Goal: Task Accomplishment & Management: Use online tool/utility

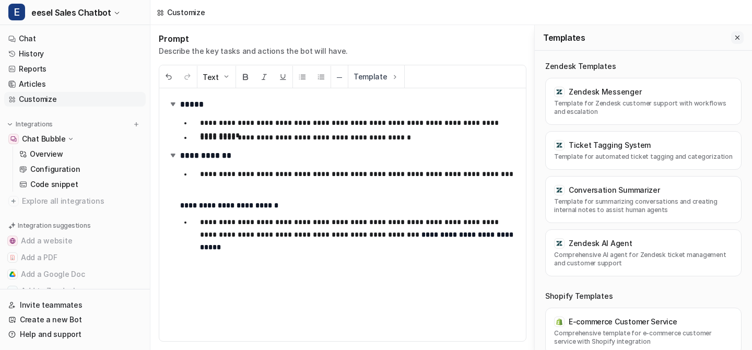
click at [741, 36] on button "Close flyout" at bounding box center [737, 37] width 13 height 13
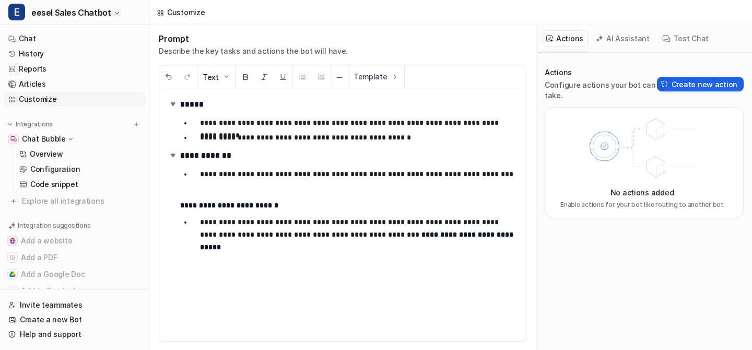
click at [707, 82] on button "Create new action" at bounding box center [700, 84] width 87 height 15
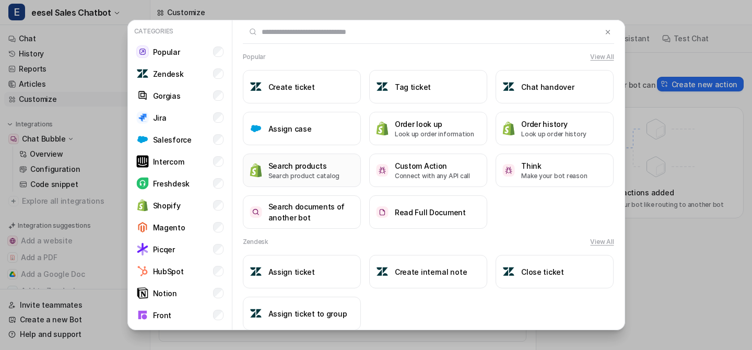
click at [329, 167] on h3 "Search products" at bounding box center [304, 165] width 72 height 11
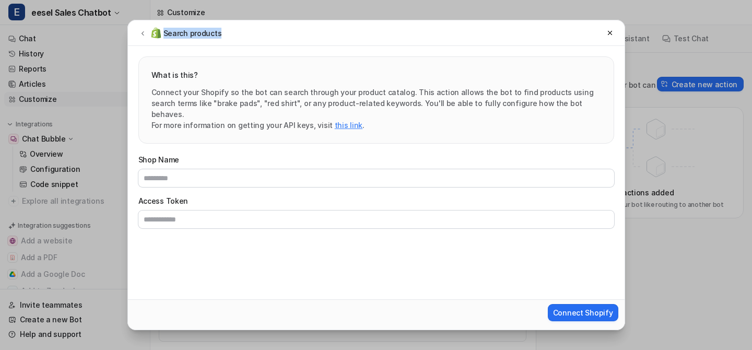
drag, startPoint x: 237, startPoint y: 34, endPoint x: 310, endPoint y: 26, distance: 73.1
click at [310, 26] on div "Search products" at bounding box center [376, 33] width 497 height 26
click at [144, 32] on icon at bounding box center [142, 33] width 7 height 8
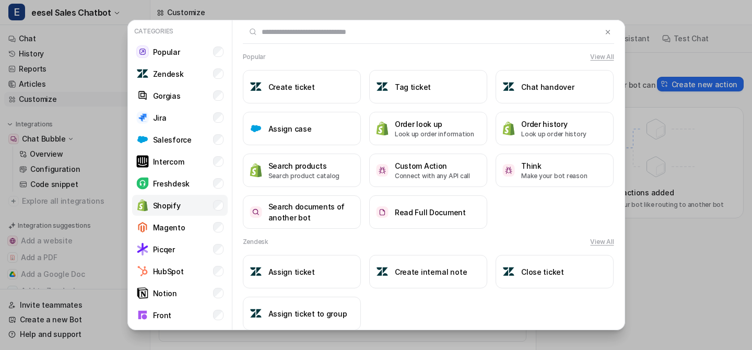
click at [185, 203] on li "Shopify" at bounding box center [180, 205] width 96 height 21
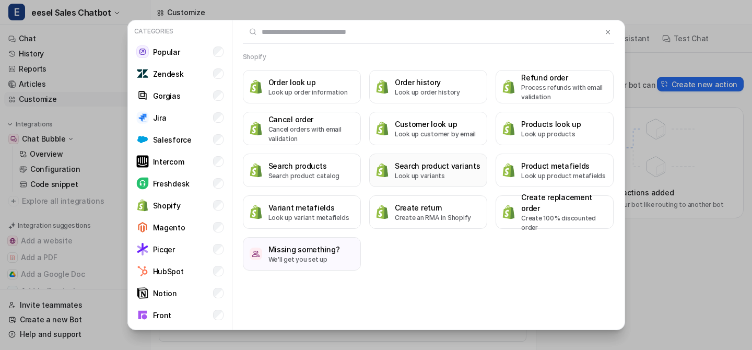
click at [470, 170] on h3 "Search product variants" at bounding box center [438, 165] width 86 height 11
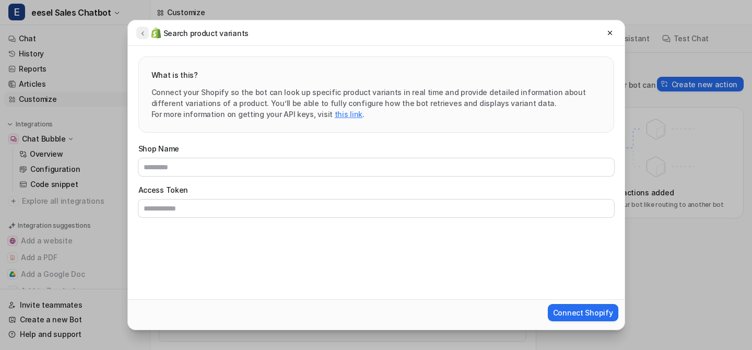
click at [144, 30] on icon at bounding box center [142, 33] width 7 height 8
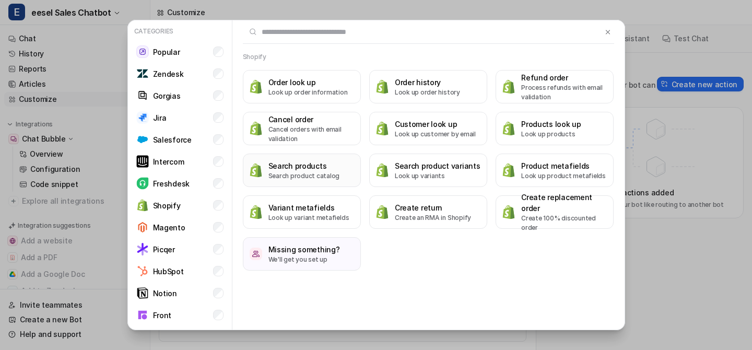
click at [317, 165] on h3 "Search products" at bounding box center [304, 165] width 72 height 11
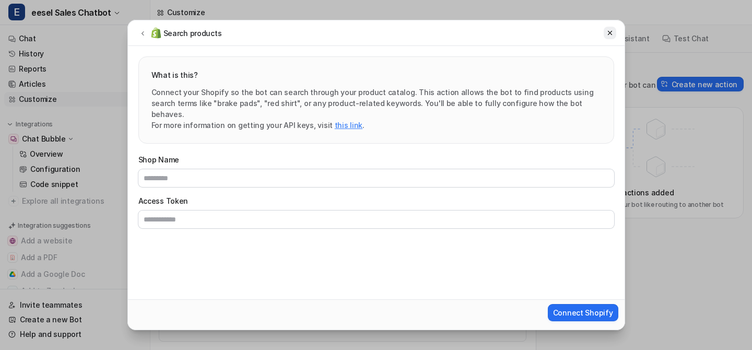
click at [607, 33] on icon at bounding box center [609, 32] width 7 height 7
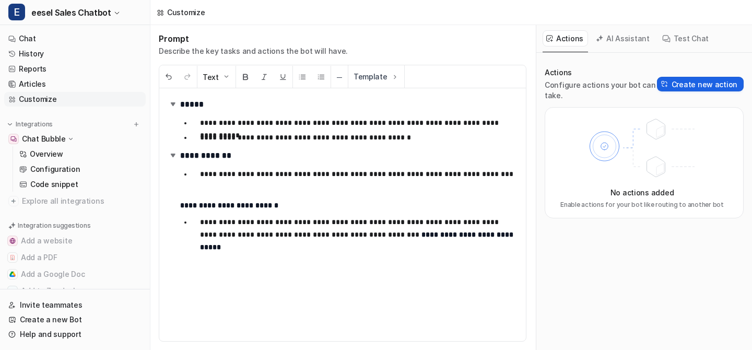
click at [668, 82] on img at bounding box center [664, 83] width 7 height 7
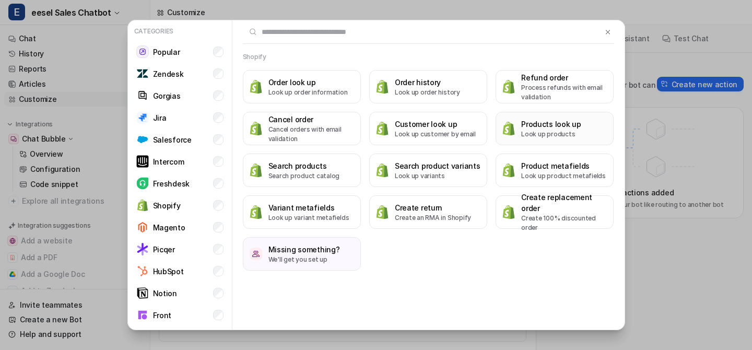
click at [532, 132] on p "Look up products" at bounding box center [551, 133] width 60 height 9
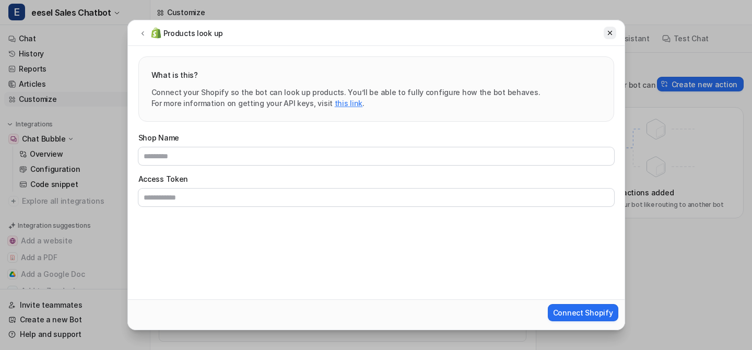
click at [608, 32] on icon at bounding box center [609, 32] width 7 height 7
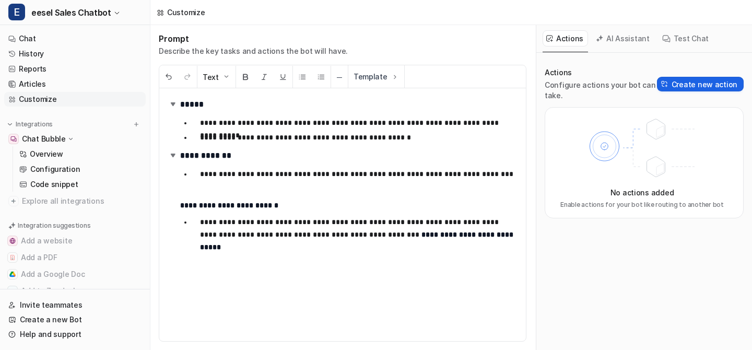
click at [695, 82] on button "Create new action" at bounding box center [700, 84] width 87 height 15
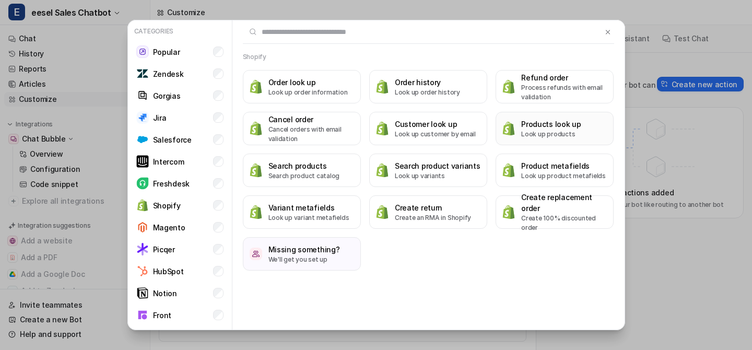
click at [518, 121] on button "Products look up Look up products" at bounding box center [554, 128] width 118 height 33
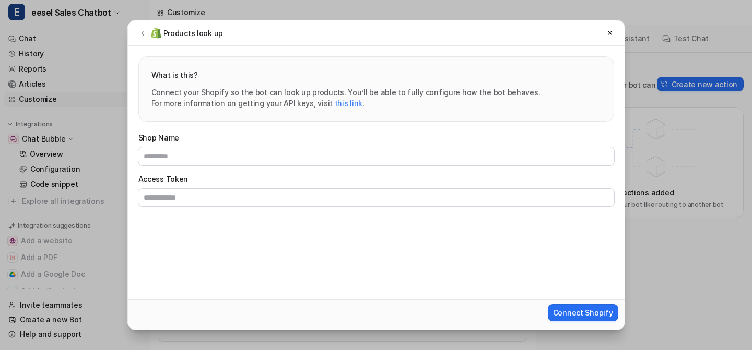
click at [266, 17] on div "Products look up What is this? Connect your Shopify so the bot can look up prod…" at bounding box center [376, 175] width 514 height 350
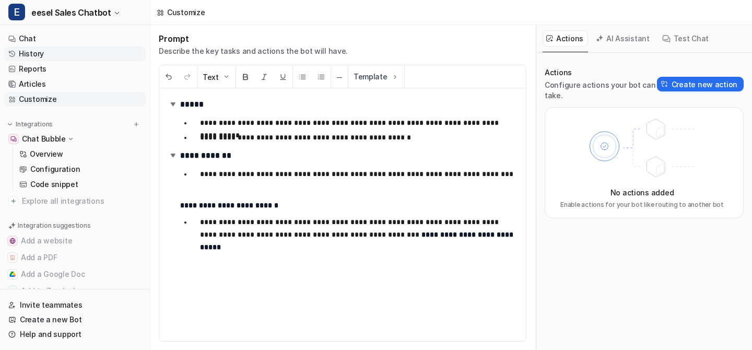
click at [47, 55] on link "History" at bounding box center [74, 53] width 141 height 15
click at [75, 52] on link "History" at bounding box center [74, 53] width 141 height 15
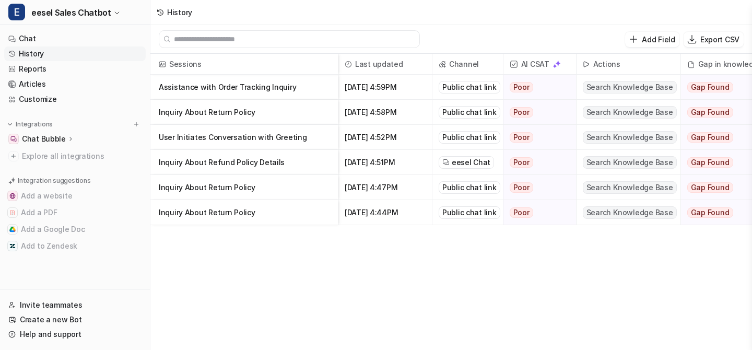
click at [224, 86] on p "Assistance with Order Tracking Inquiry" at bounding box center [244, 87] width 171 height 25
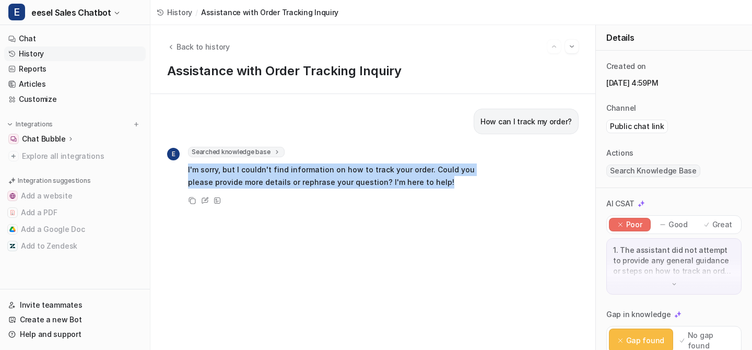
drag, startPoint x: 417, startPoint y: 178, endPoint x: 187, endPoint y: 170, distance: 230.4
click at [187, 170] on div "E Searched knowledge base search_queries : [ "order tracking", "how to track my…" at bounding box center [330, 168] width 326 height 43
